Goal: Find specific page/section: Find specific page/section

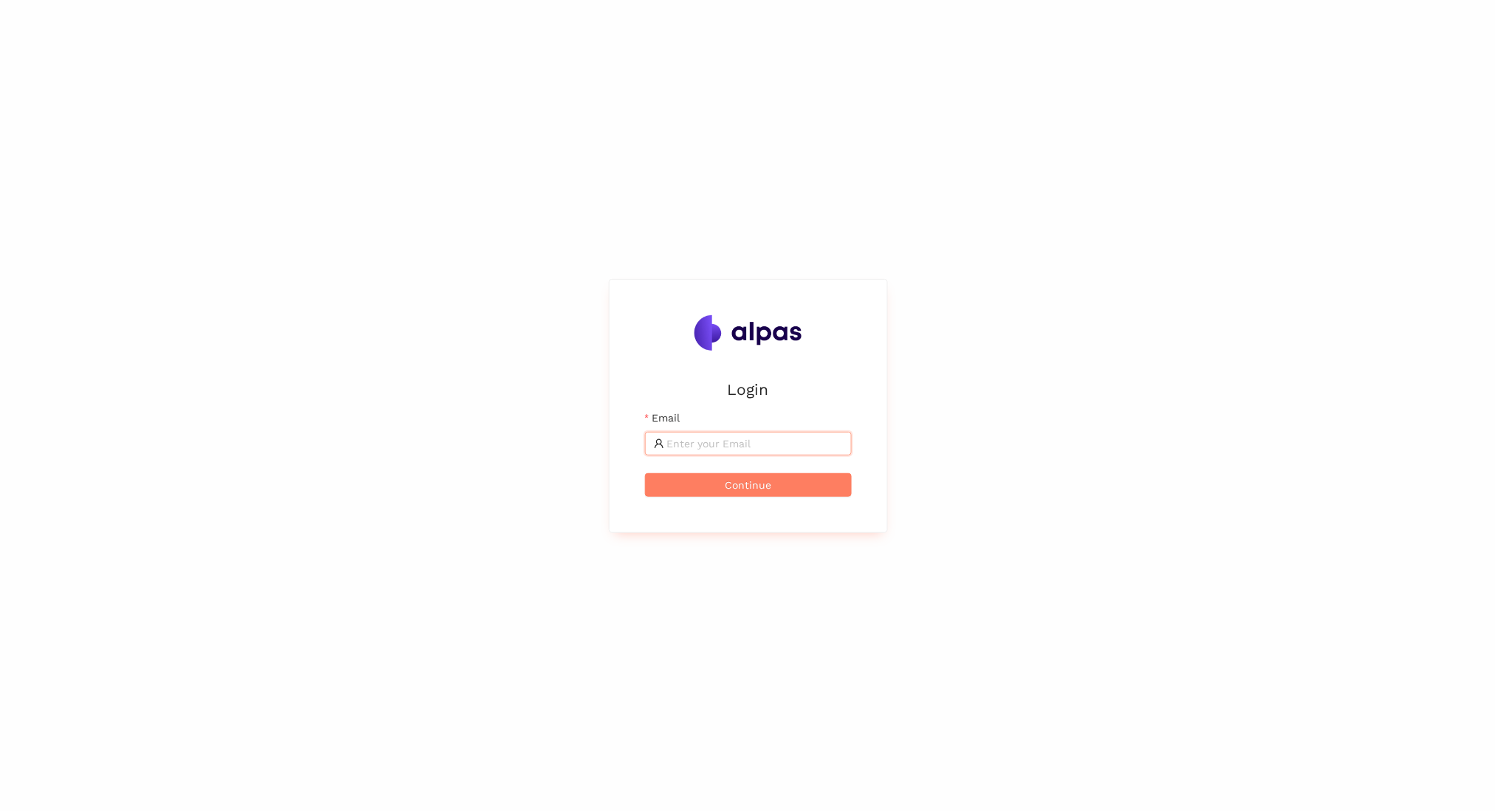
click at [695, 447] on input "Email" at bounding box center [755, 443] width 175 height 16
type input "[EMAIL_ADDRESS]"
click at [645, 473] on button "Continue" at bounding box center [748, 485] width 207 height 24
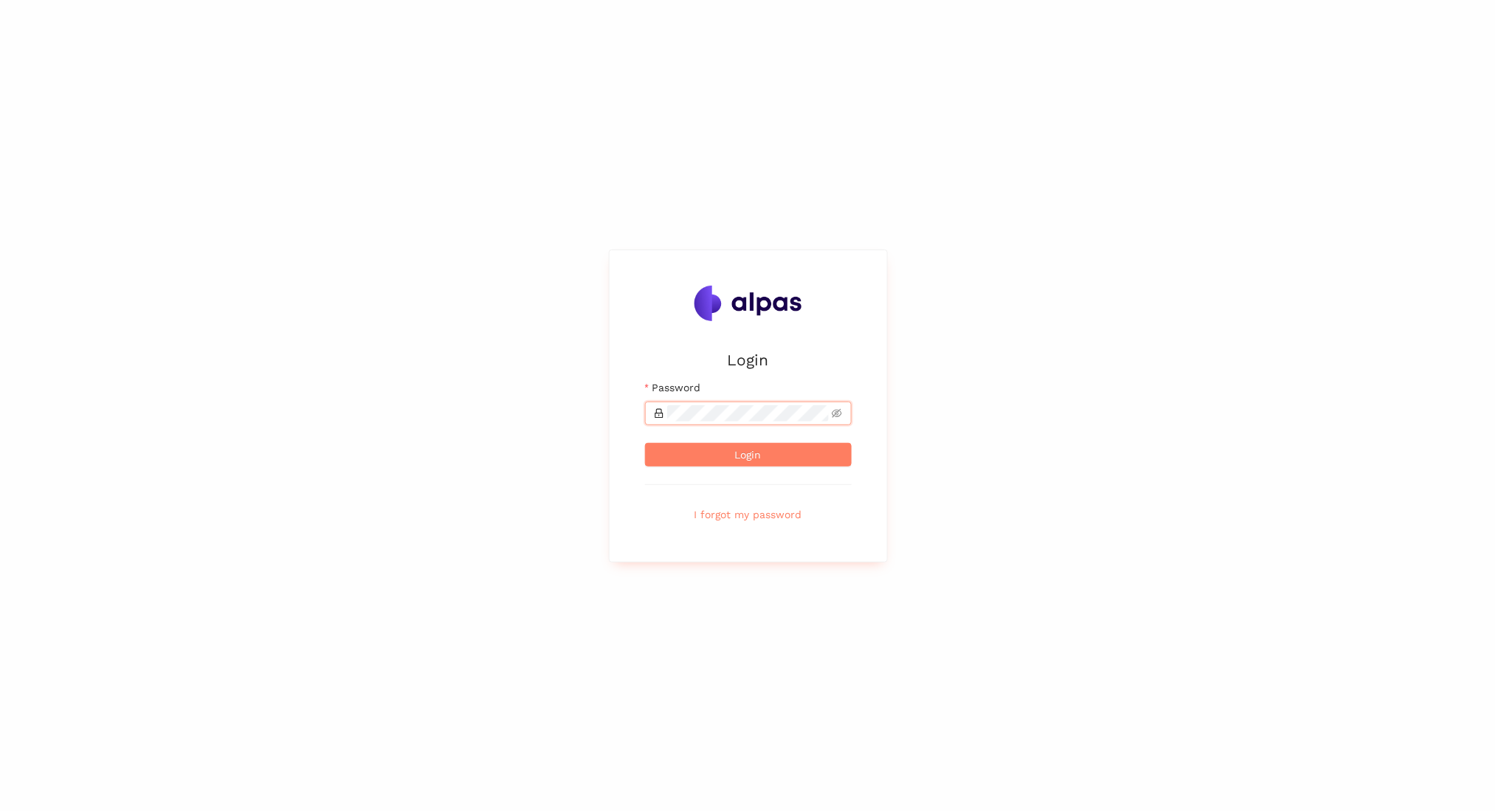
click at [645, 443] on button "Login" at bounding box center [748, 455] width 207 height 24
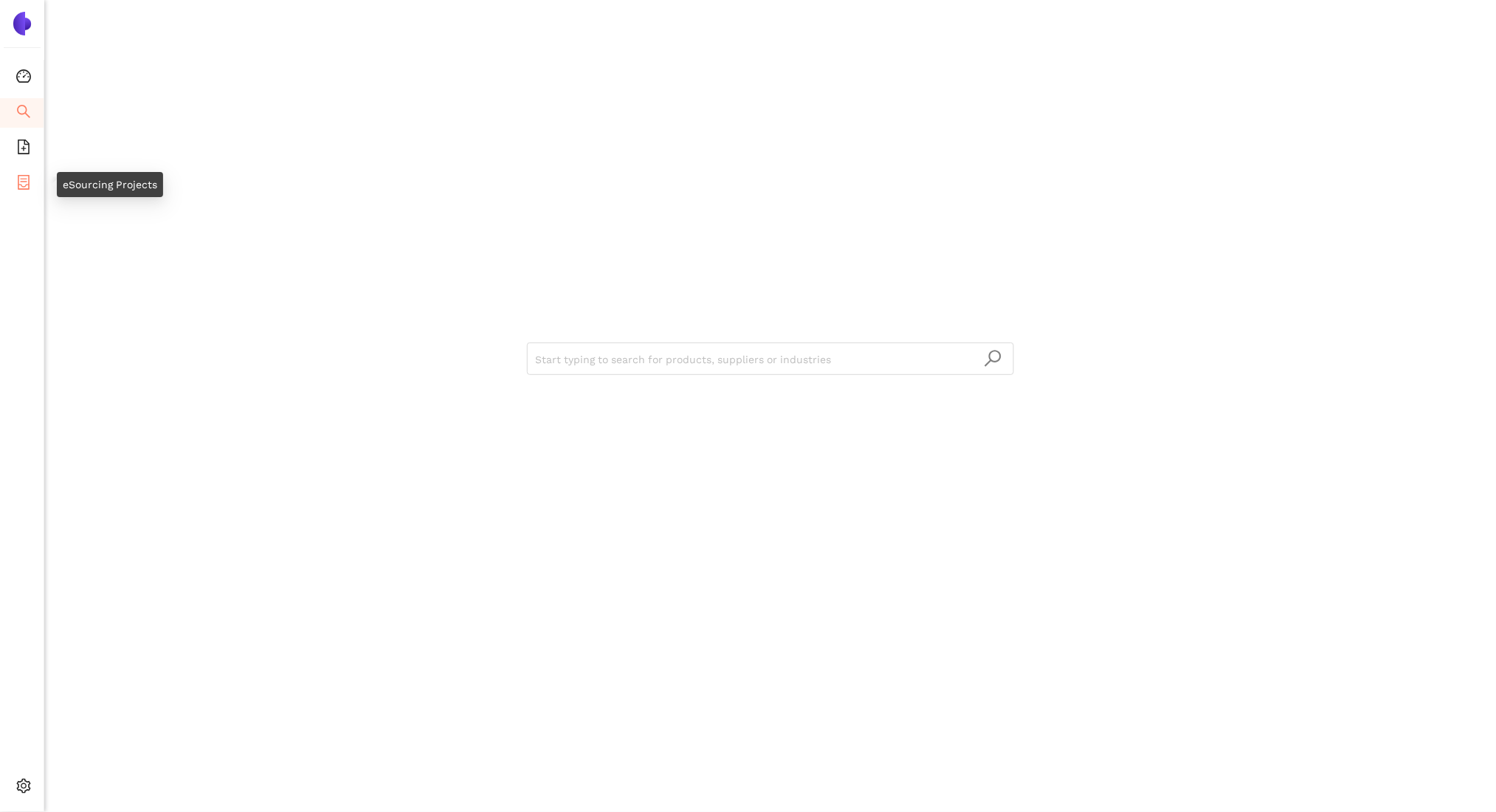
click at [27, 175] on icon "container" at bounding box center [24, 182] width 12 height 15
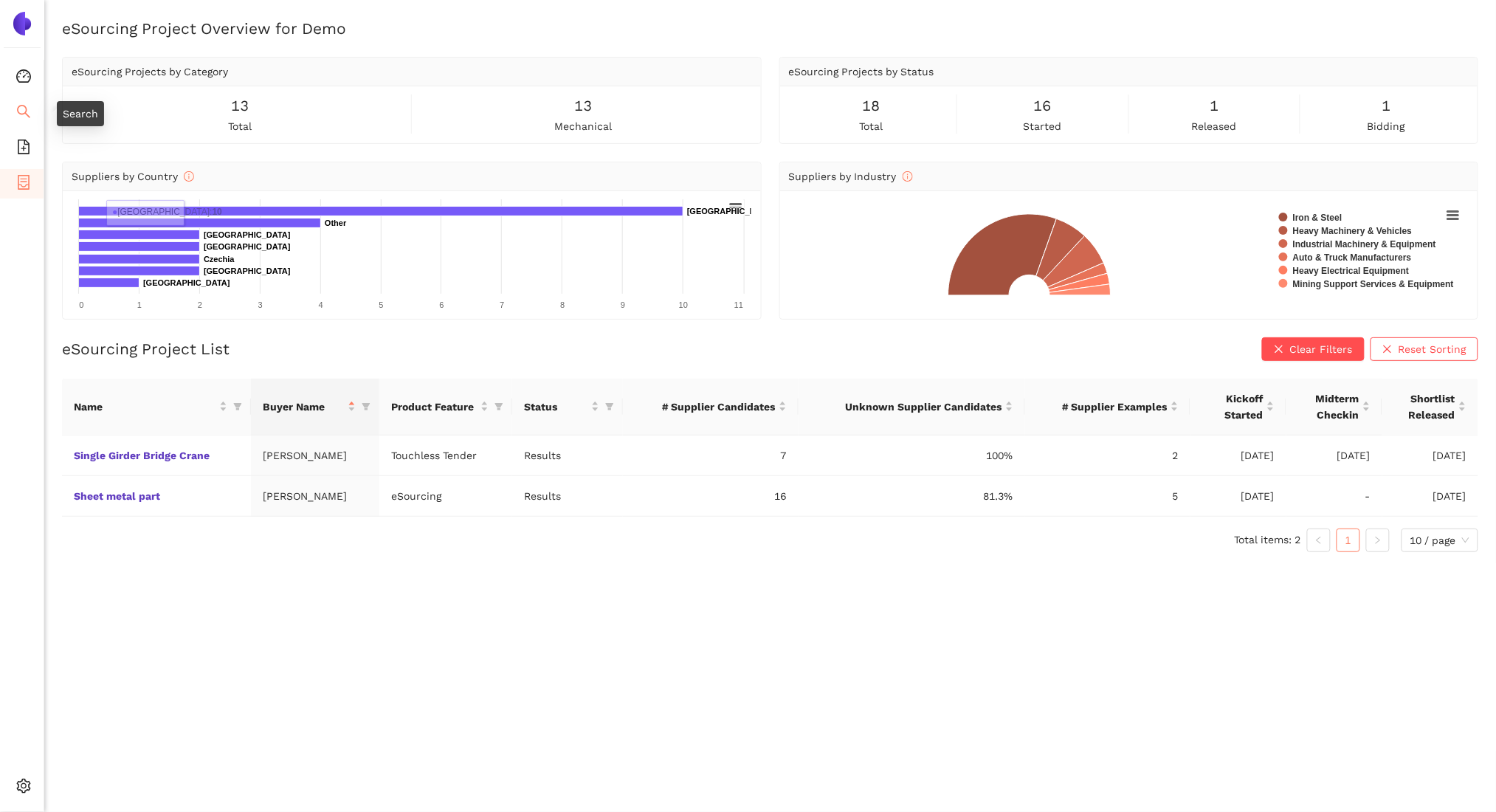
click at [6, 107] on li "Search" at bounding box center [22, 113] width 43 height 30
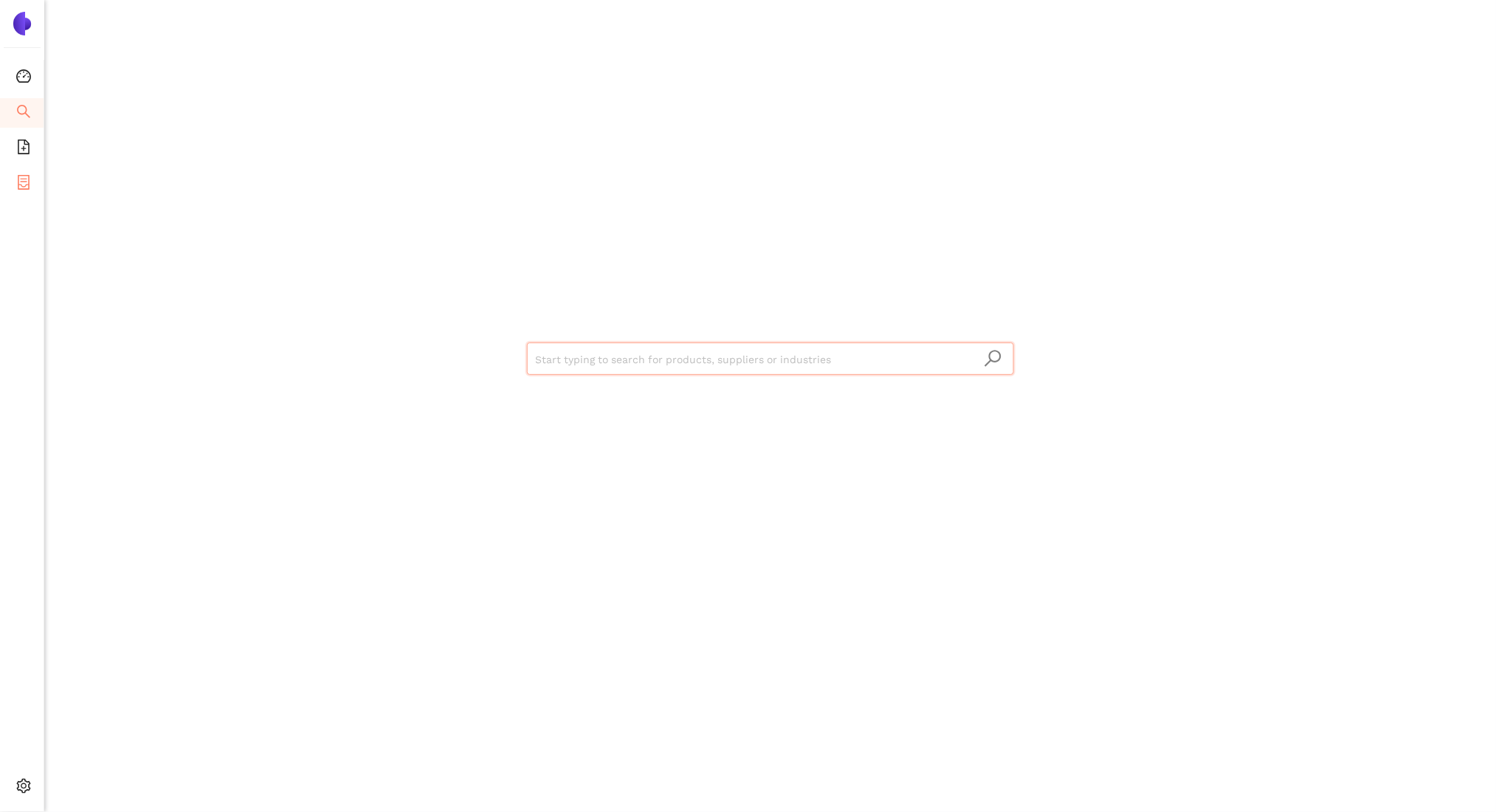
click at [17, 194] on span "container" at bounding box center [23, 184] width 15 height 30
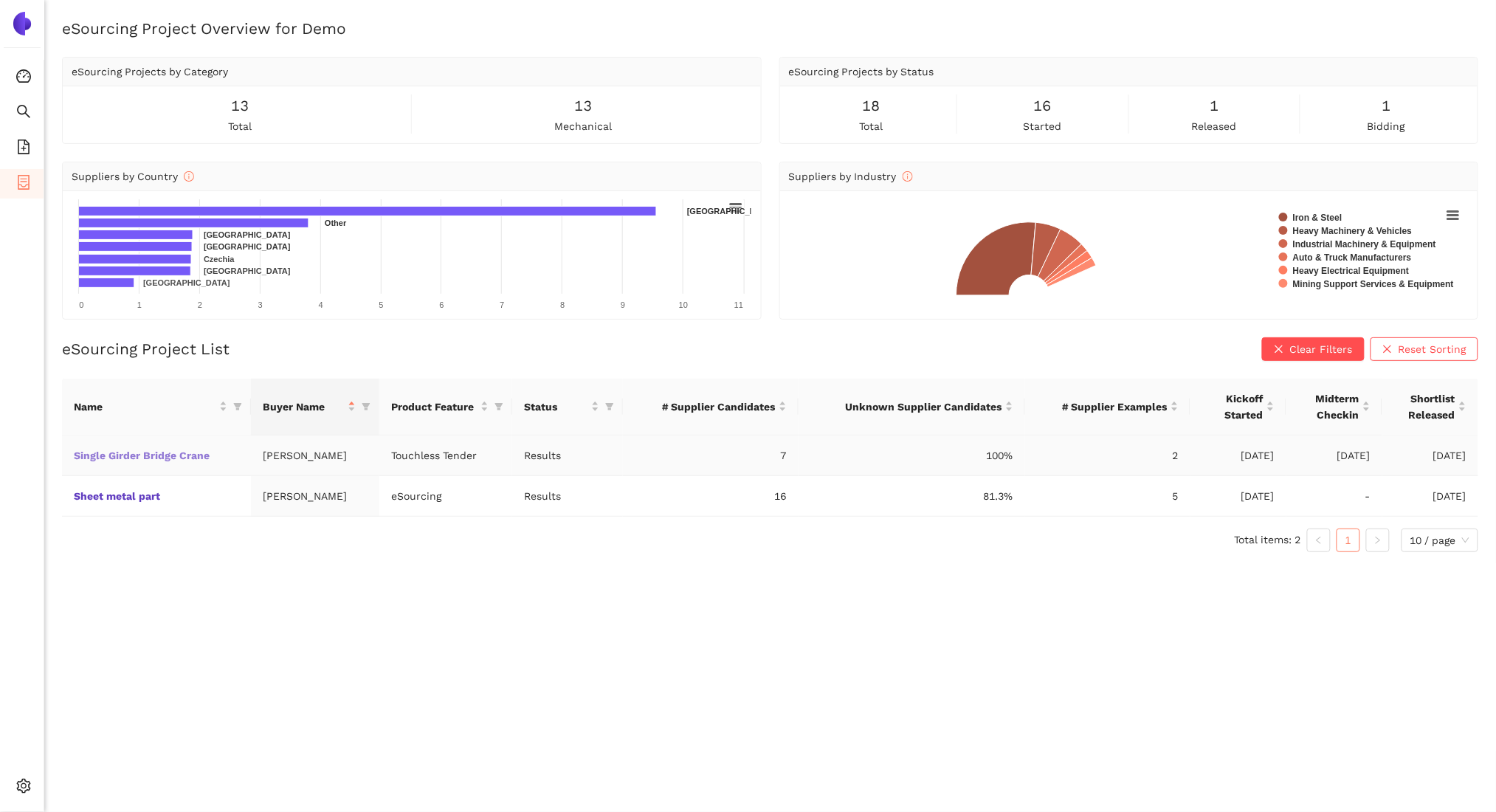
click at [0, 0] on link "Single Girder Bridge Crane" at bounding box center [0, 0] width 0 height 0
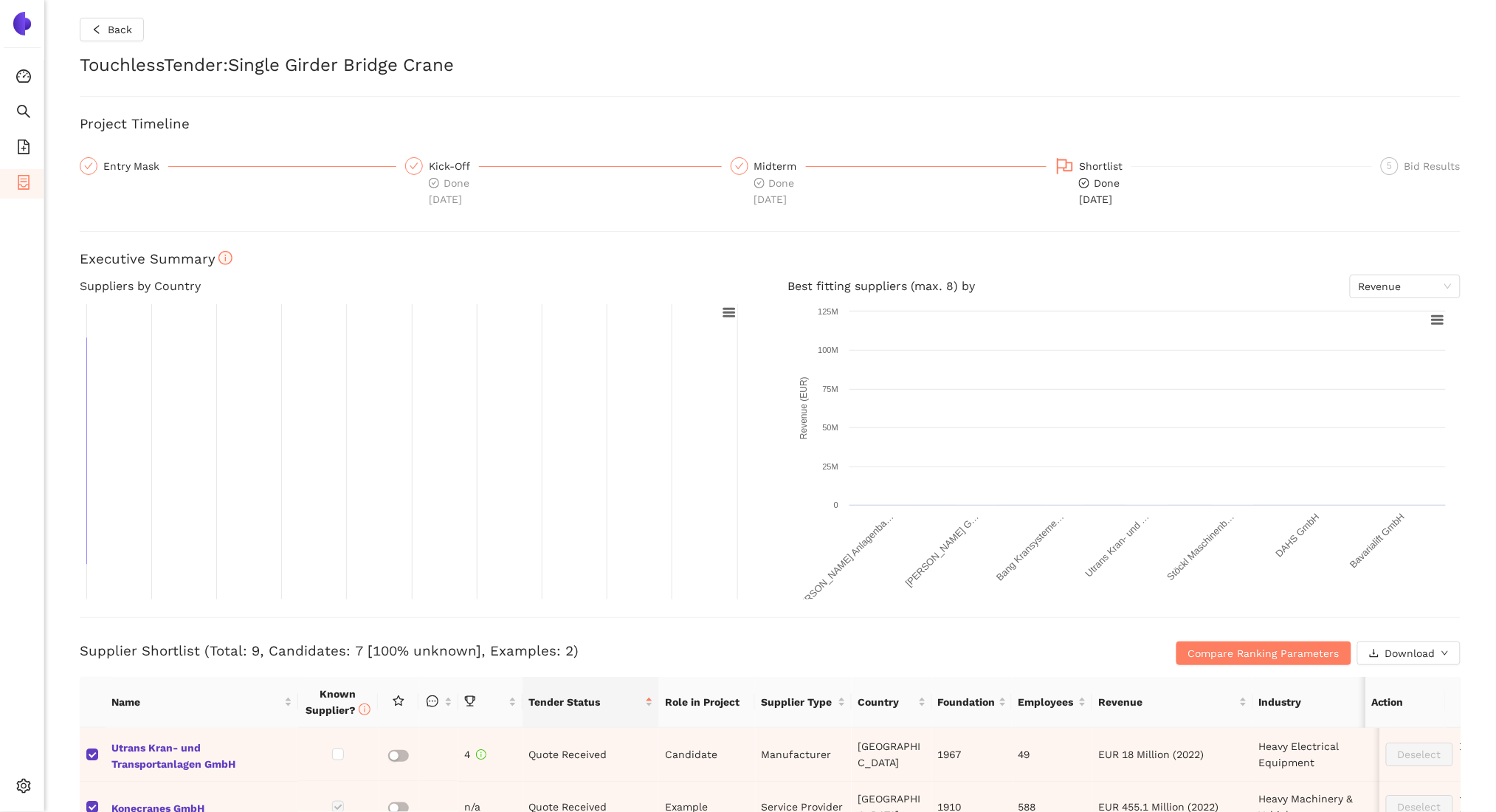
checkbox input "true"
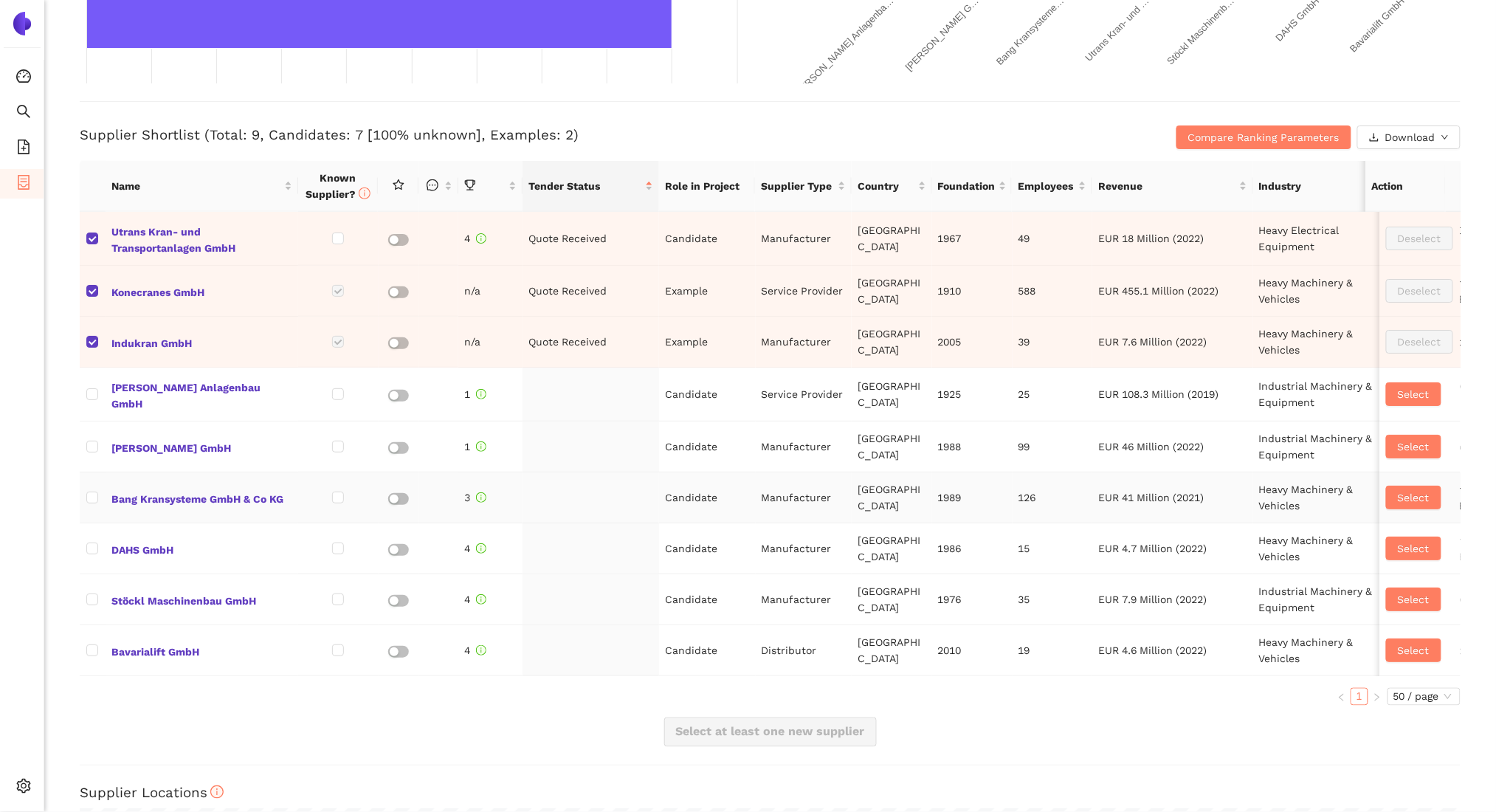
scroll to position [559, 0]
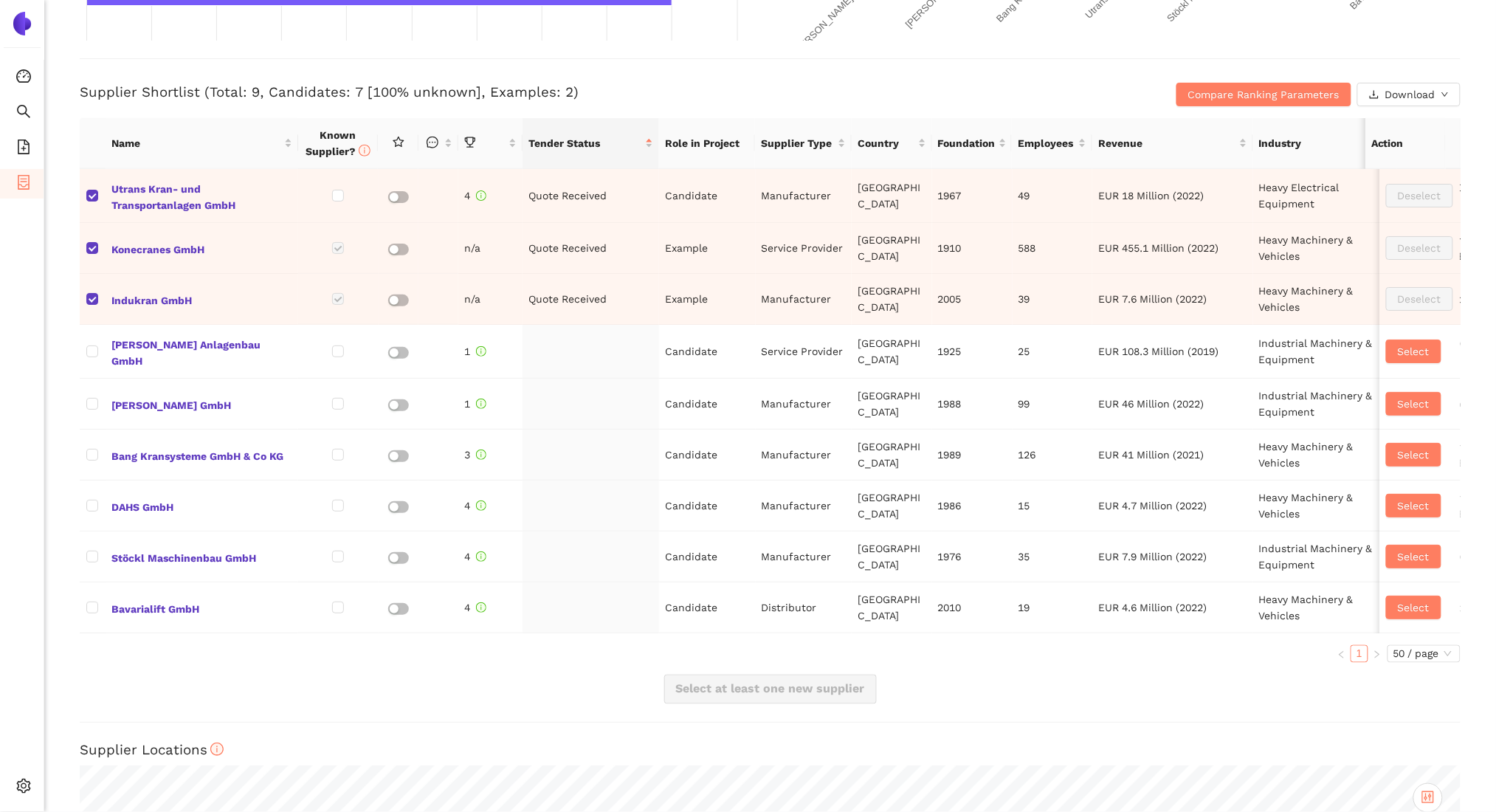
click at [10, 521] on ul "Consolidation Search eSourcing Templates eSourcing Projects Settings" at bounding box center [22, 435] width 44 height 751
